Goal: Information Seeking & Learning: Learn about a topic

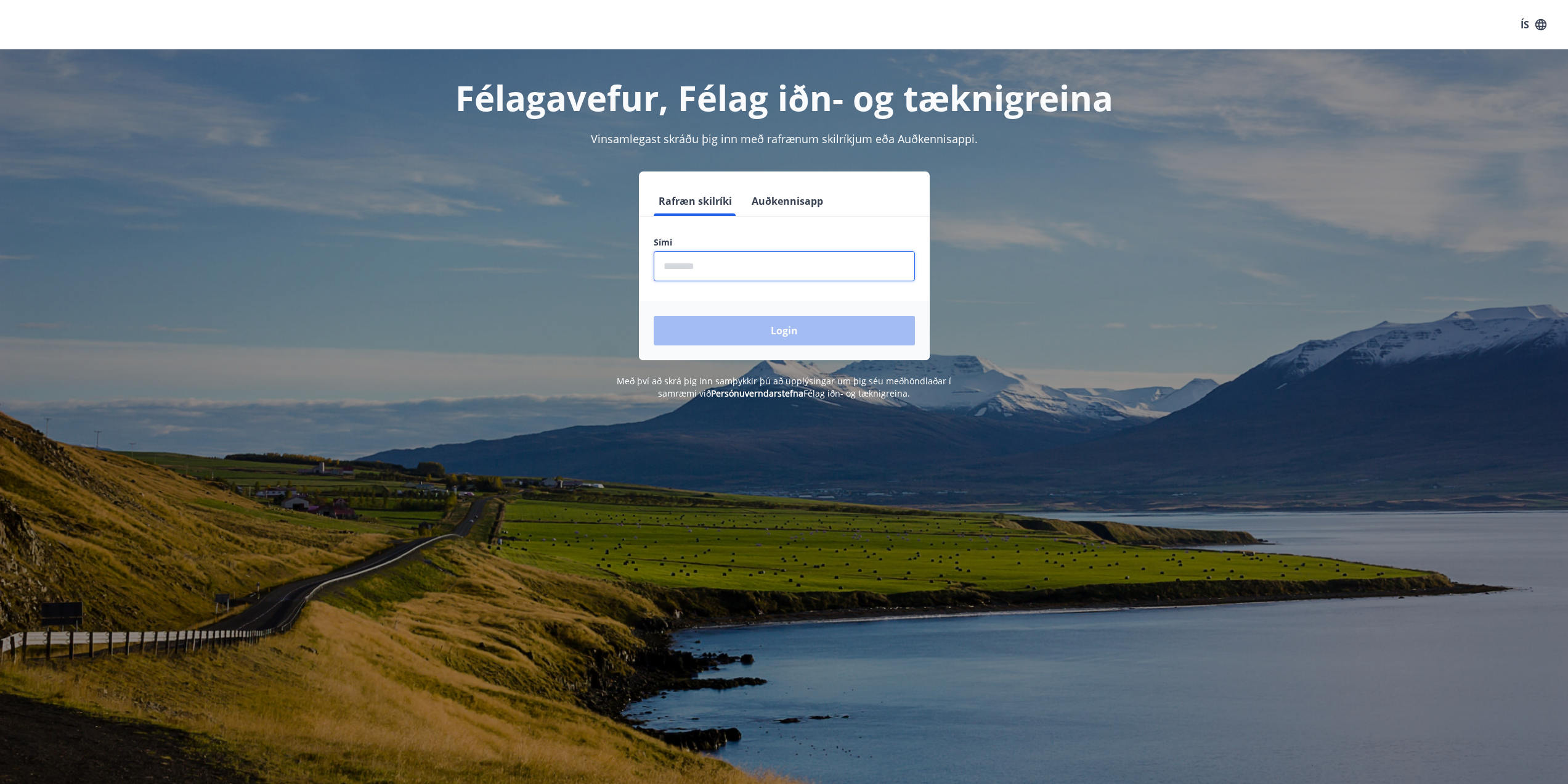
click at [788, 266] on input "phone" at bounding box center [784, 266] width 261 height 30
type input "********"
click at [771, 328] on button "Login" at bounding box center [784, 330] width 261 height 29
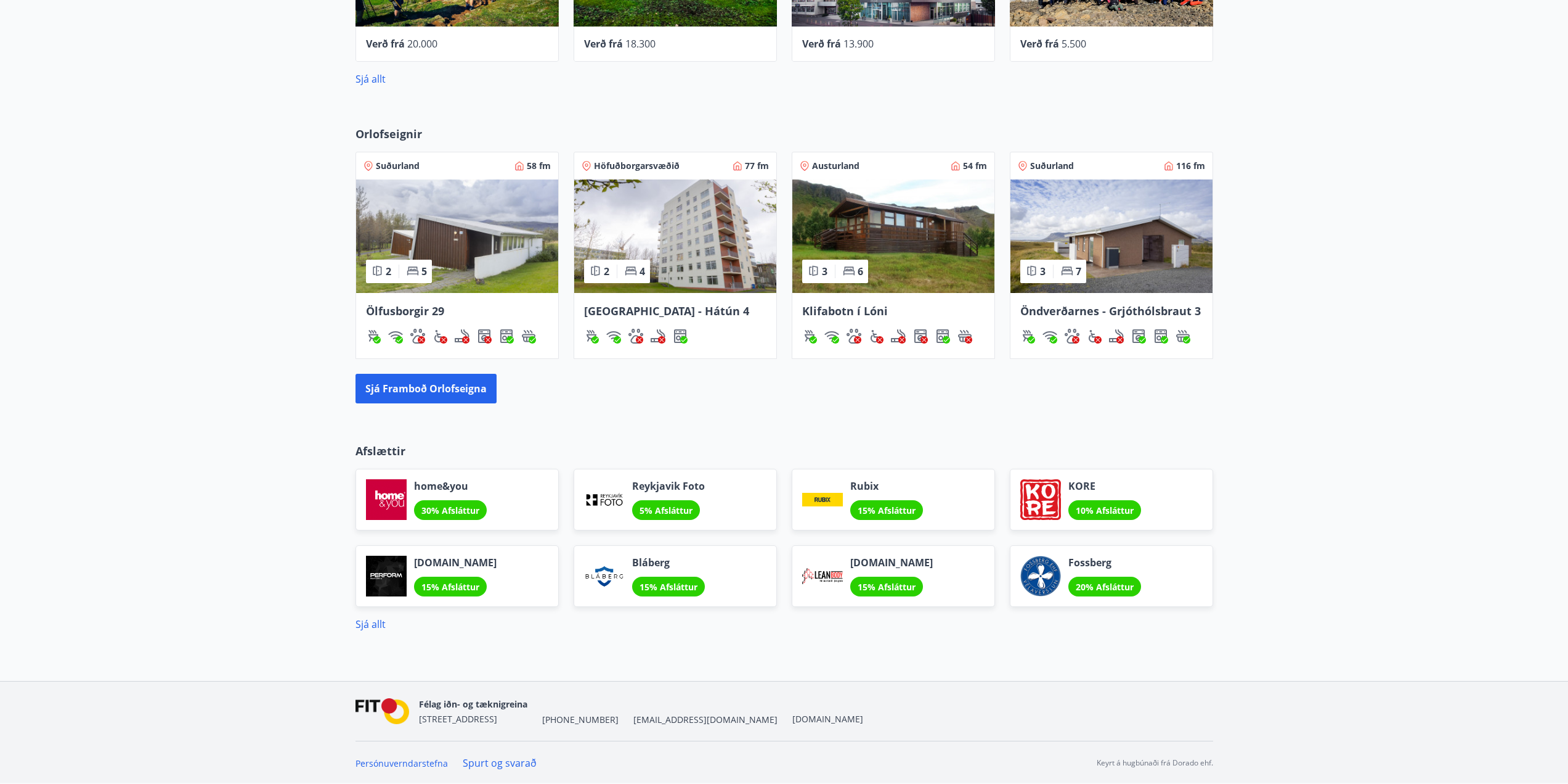
scroll to position [707, 0]
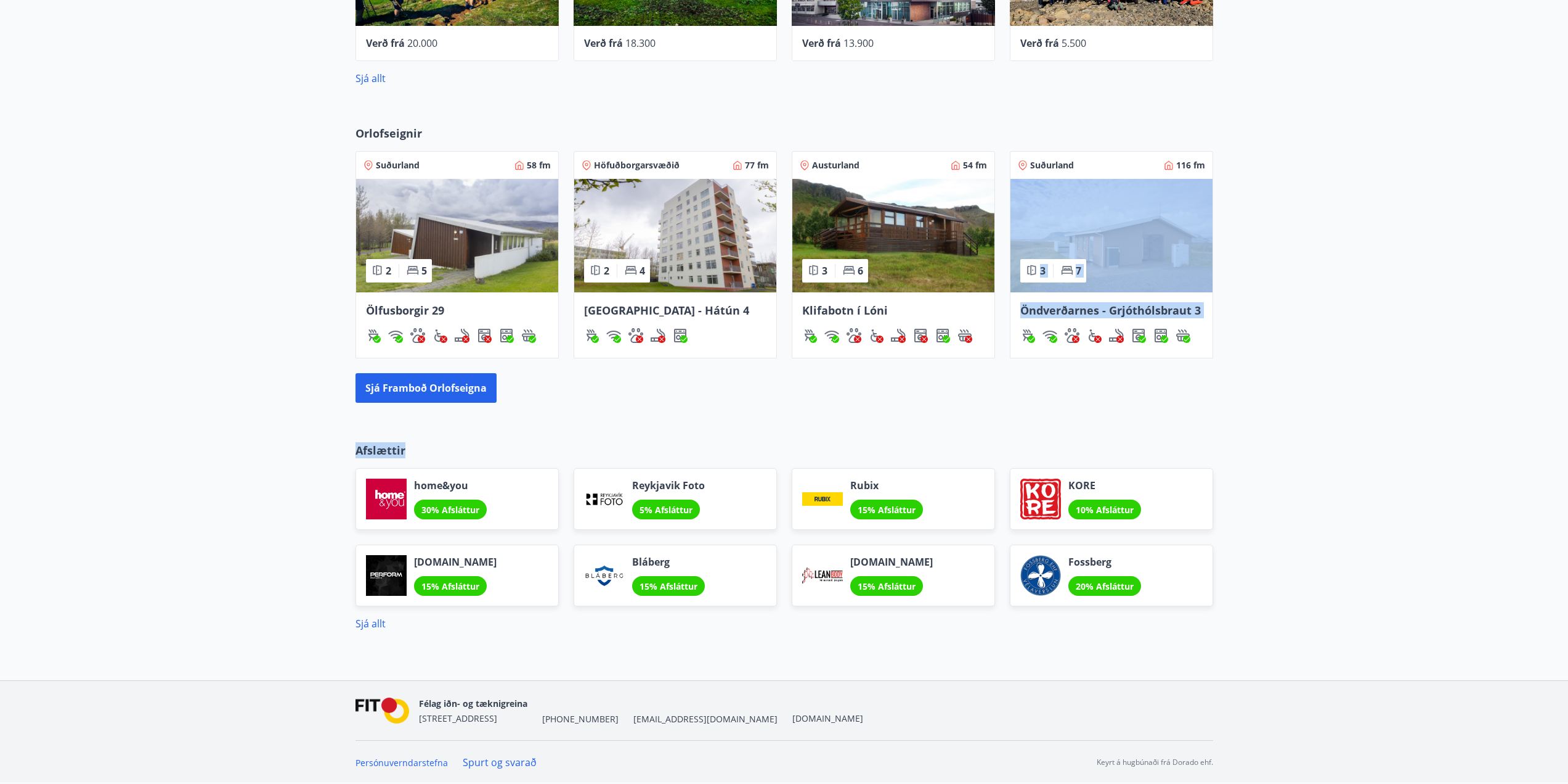
drag, startPoint x: 1564, startPoint y: 456, endPoint x: 1568, endPoint y: 267, distance: 189.0
click at [1568, 267] on html "Valmynd ÍS Á Á [PERSON_NAME] Kennitala 270689-3299 Samtals punktar 42 Inneign :…" at bounding box center [784, 37] width 1568 height 1489
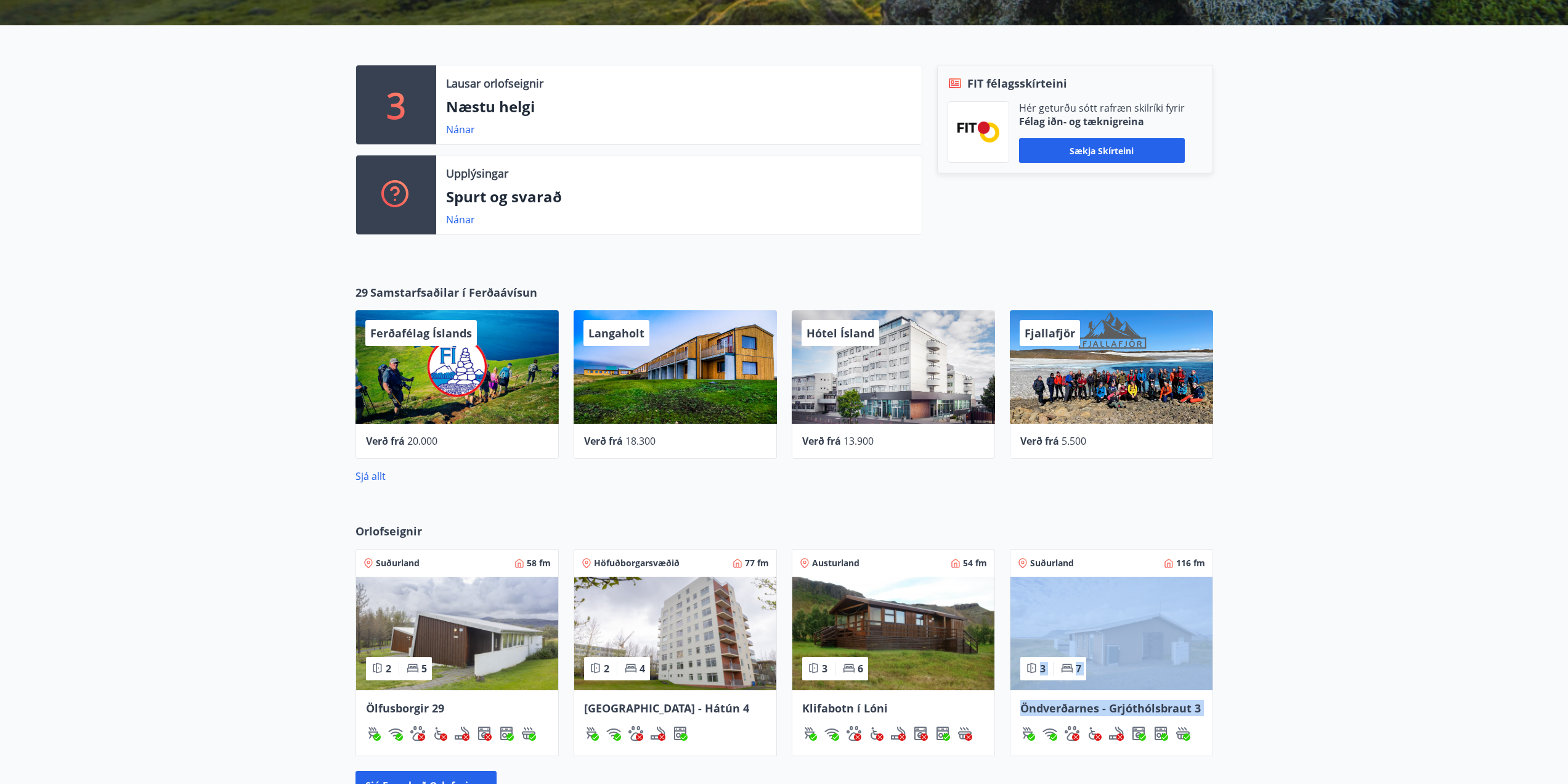
scroll to position [22, 0]
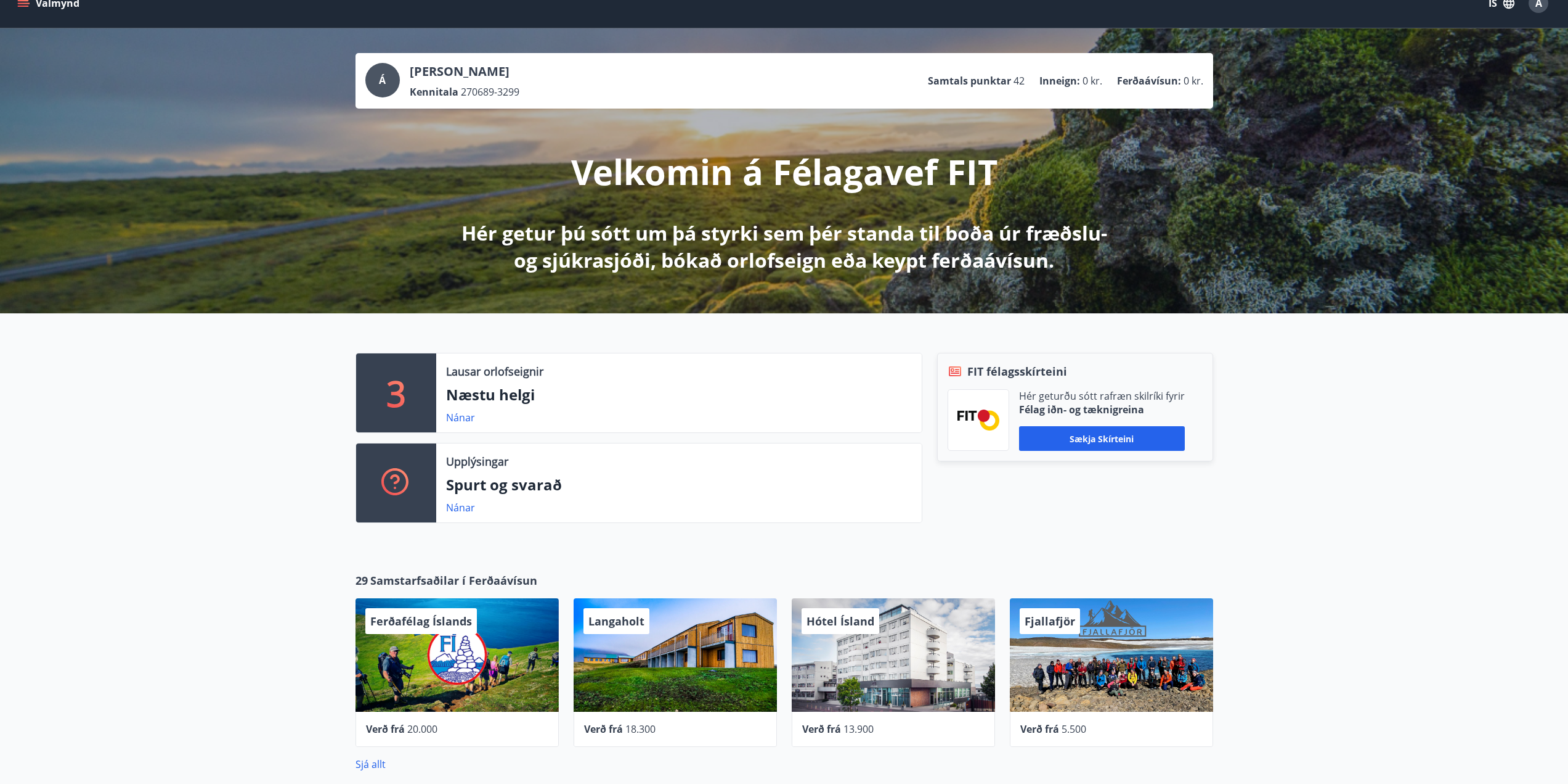
click at [1453, 408] on div "3 Lausar orlofseignir Næstu helgi Nánar Upplýsingar Spurt og svarað Nánar FIT f…" at bounding box center [784, 433] width 1568 height 239
click at [1091, 440] on button "Sækja skírteini" at bounding box center [1102, 438] width 166 height 25
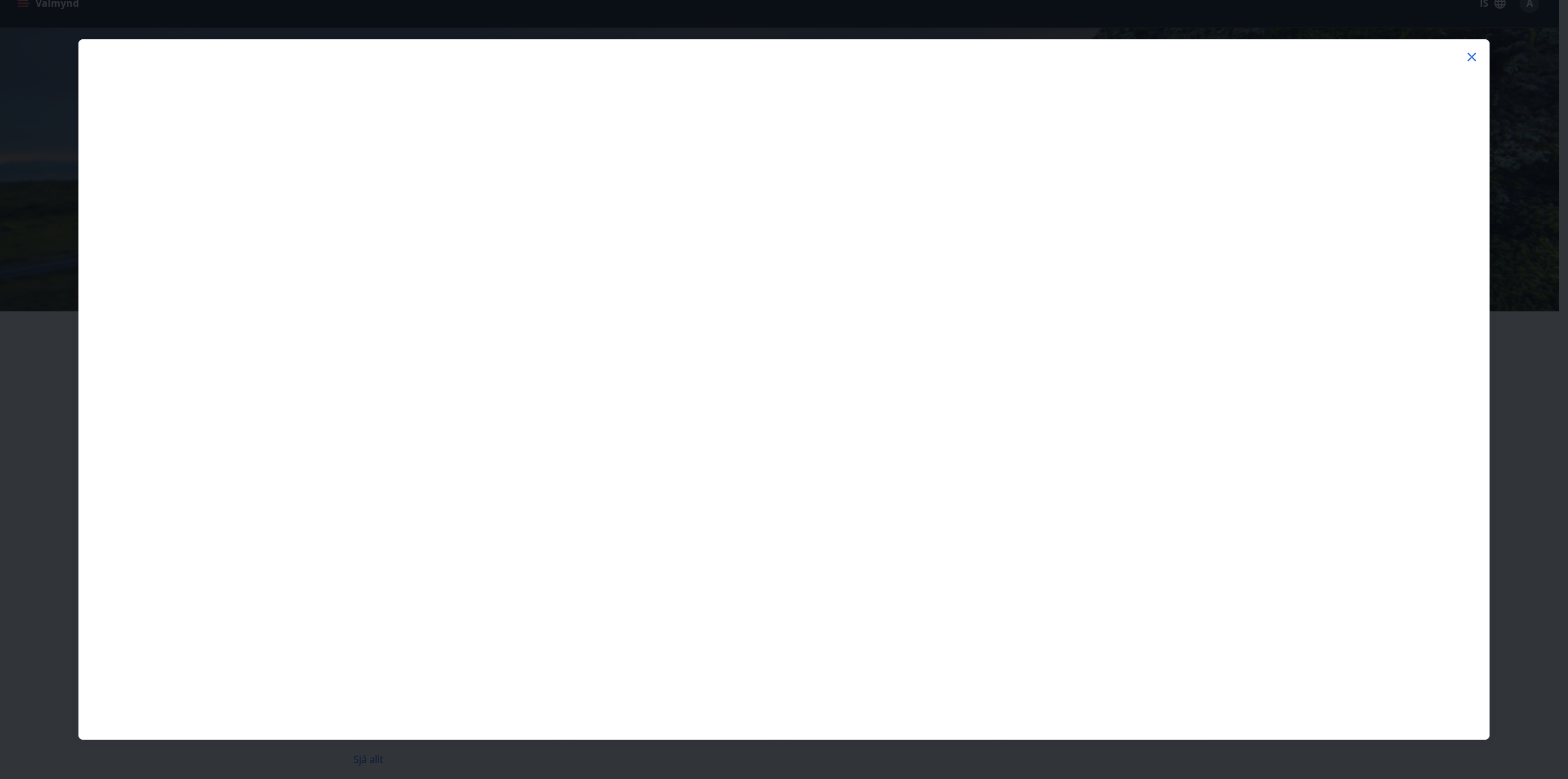
click at [61, 320] on div at bounding box center [784, 390] width 1568 height 779
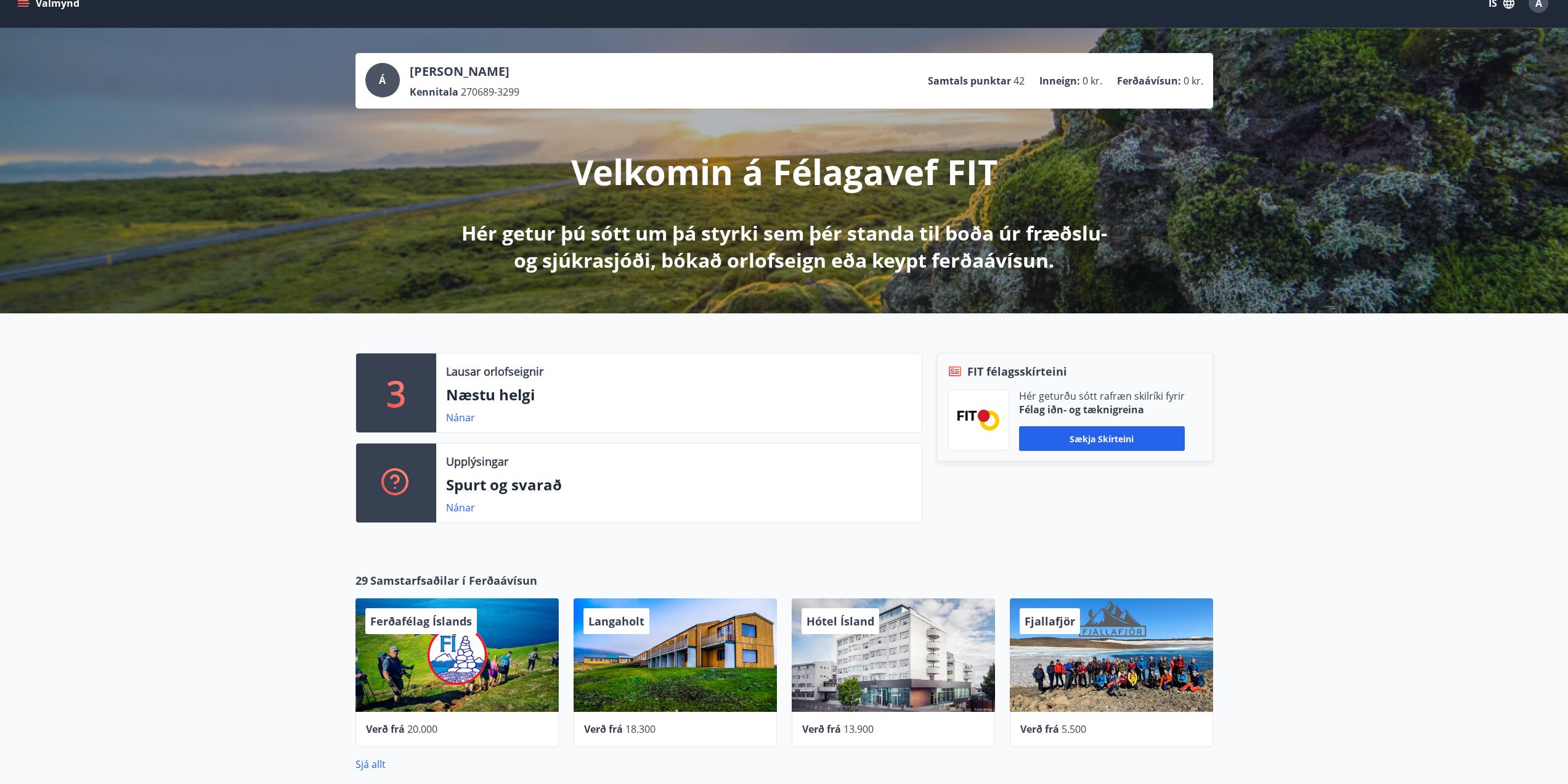
click at [1011, 77] on p "Samtals punktar" at bounding box center [969, 80] width 83 height 14
click at [1024, 77] on span "42" at bounding box center [1019, 80] width 11 height 14
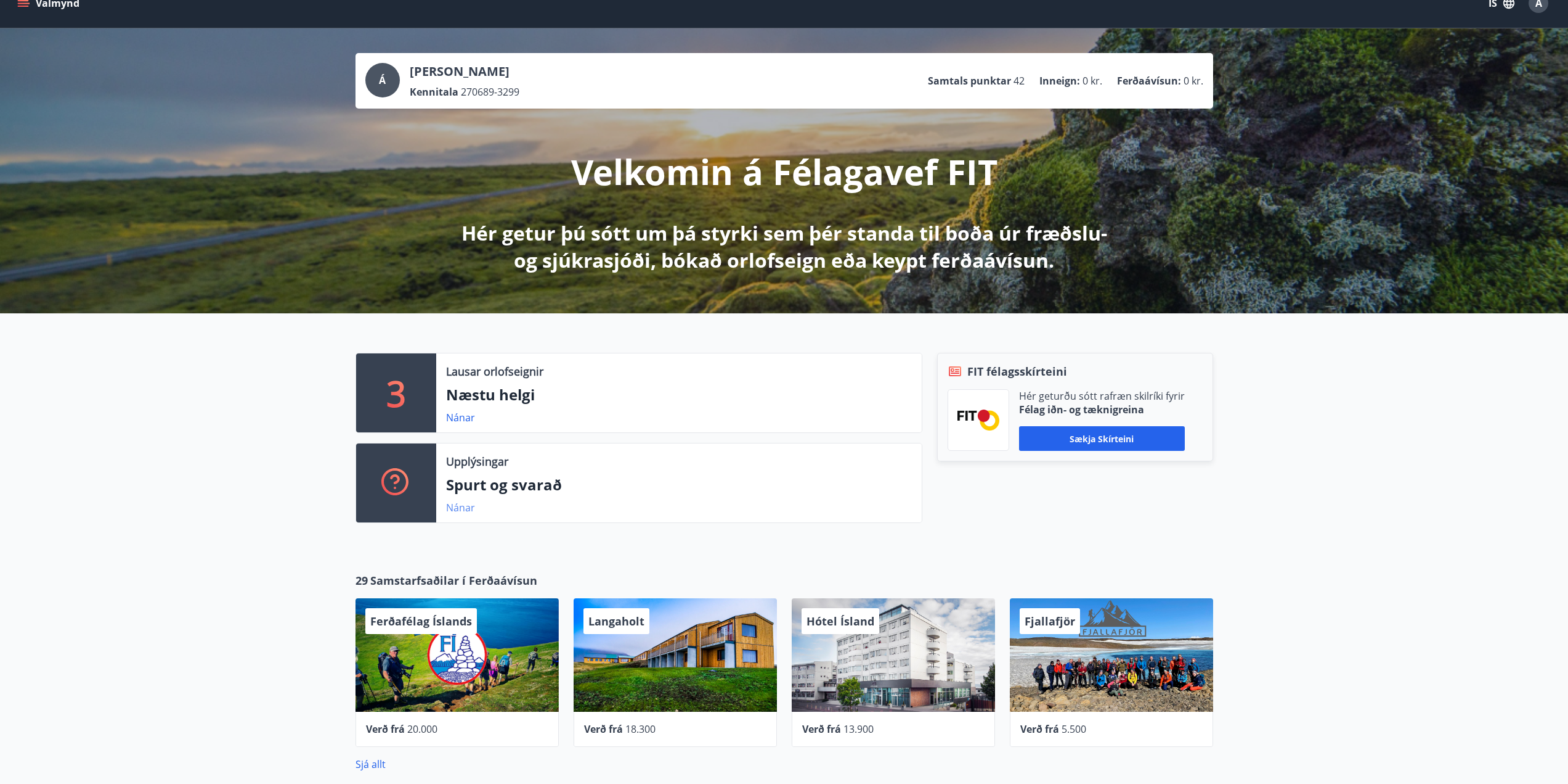
click at [465, 509] on link "Nánar" at bounding box center [461, 507] width 29 height 14
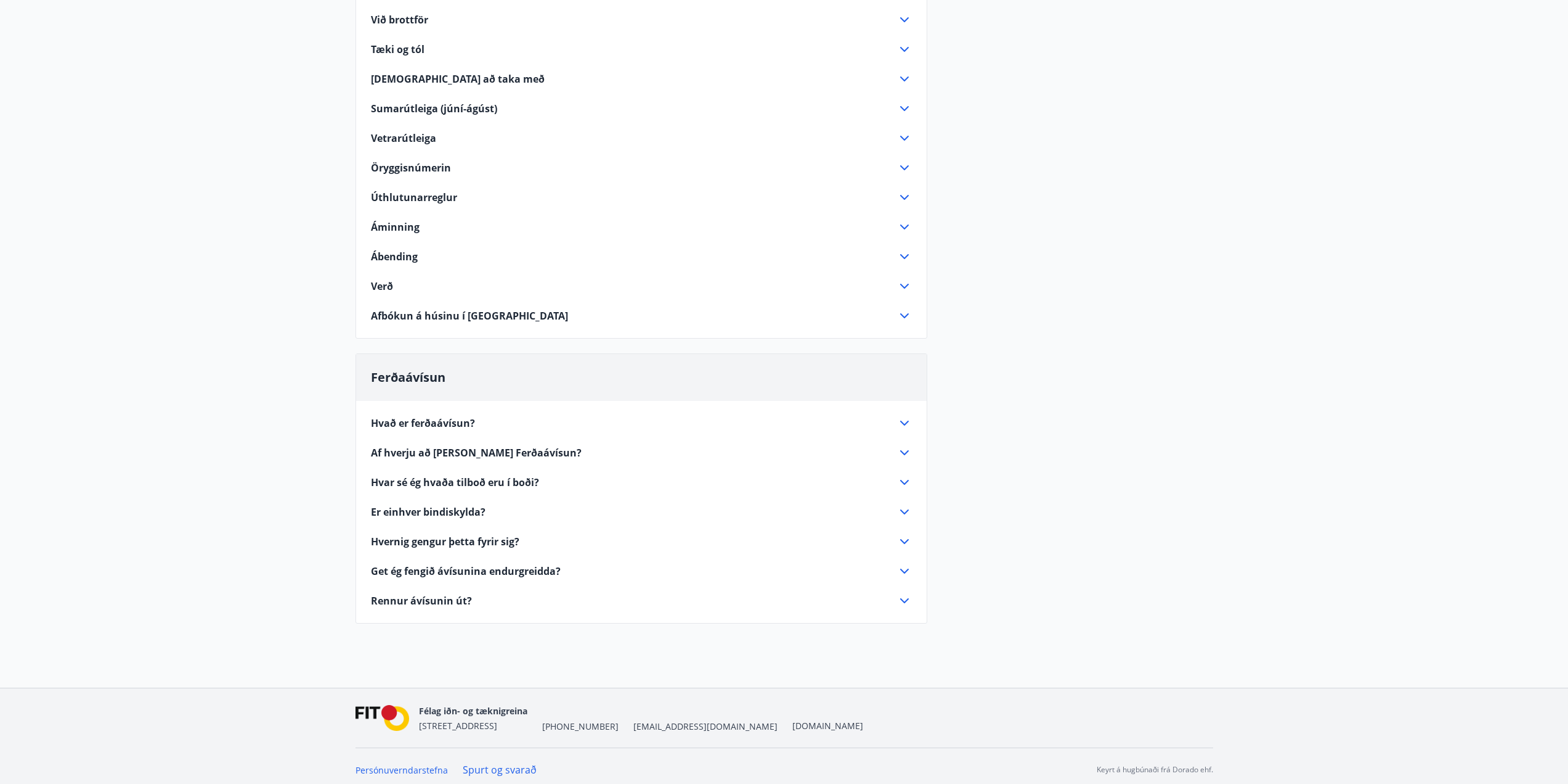
scroll to position [347, 0]
